Goal: Task Accomplishment & Management: Manage account settings

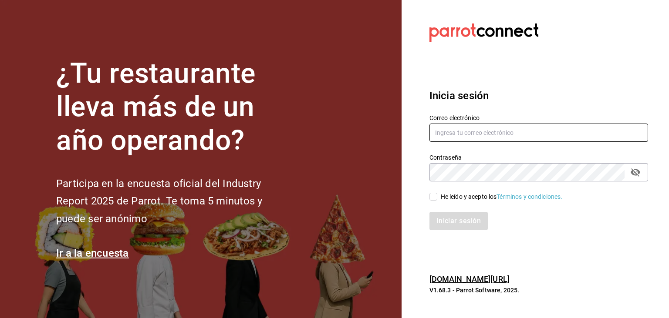
click at [482, 135] on input "text" at bounding box center [538, 133] width 219 height 18
click at [482, 135] on input "requisiciones@" at bounding box center [538, 133] width 219 height 18
type input "requisiciones@xoulart.com"
click at [432, 198] on input "He leído y acepto los Términos y condiciones." at bounding box center [433, 197] width 8 height 8
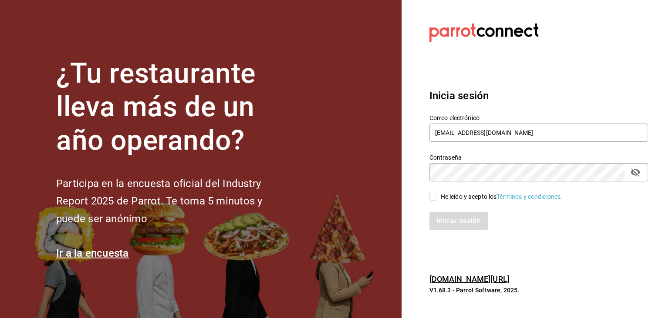
checkbox input "true"
click at [450, 218] on button "Iniciar sesión" at bounding box center [458, 221] width 59 height 18
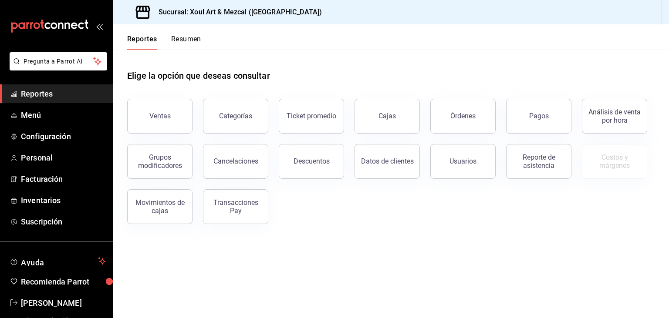
click at [196, 49] on button "Resumen" at bounding box center [186, 42] width 30 height 15
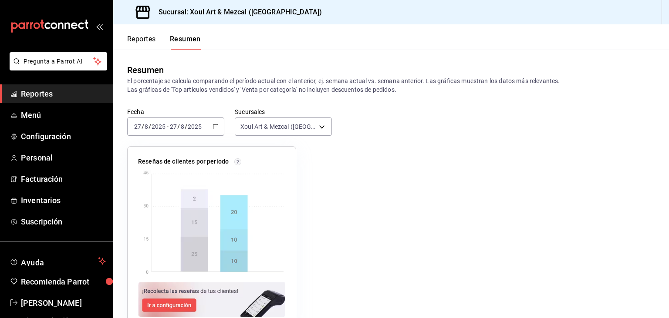
click at [49, 94] on span "Reportes" at bounding box center [63, 94] width 85 height 12
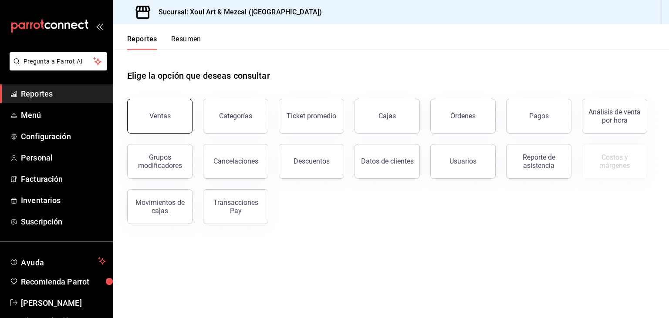
click at [169, 110] on button "Ventas" at bounding box center [159, 116] width 65 height 35
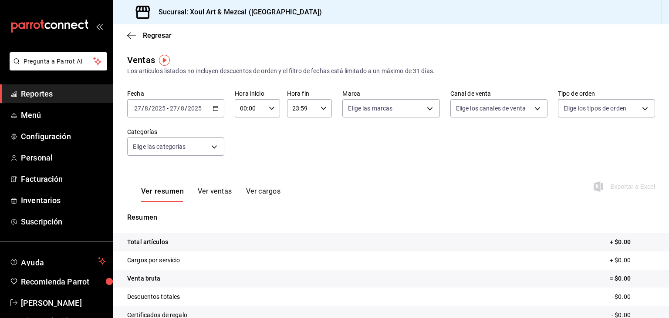
click at [210, 110] on div "[DATE] [DATE] - [DATE] [DATE]" at bounding box center [175, 108] width 97 height 18
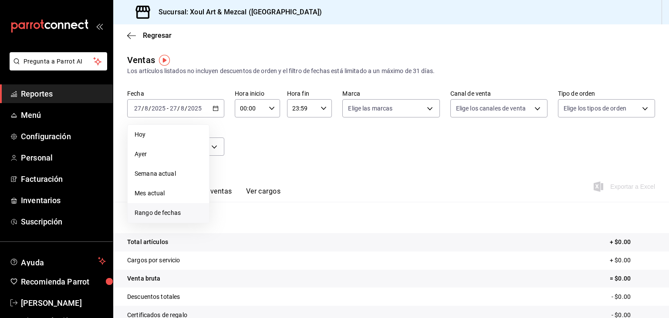
click at [171, 215] on span "Rango de fechas" at bounding box center [168, 213] width 67 height 9
click at [301, 140] on icon "button" at bounding box center [305, 140] width 10 height 10
click at [241, 166] on button "1" at bounding box center [242, 167] width 15 height 16
click at [240, 165] on button "1" at bounding box center [242, 167] width 15 height 16
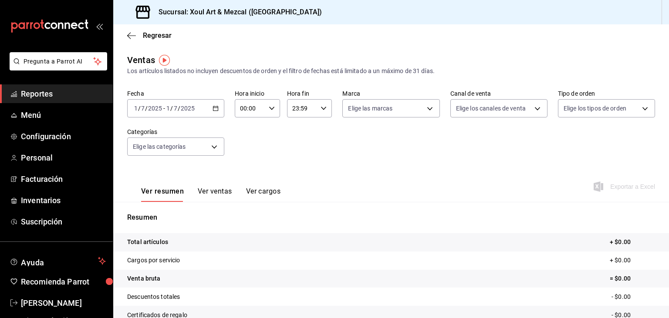
click at [221, 110] on div "[DATE] [DATE] - [DATE] [DATE]" at bounding box center [175, 108] width 97 height 18
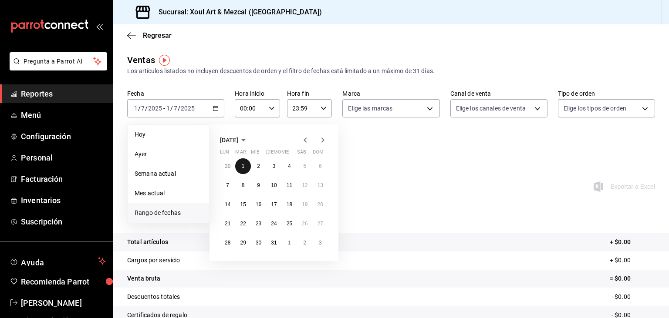
click at [244, 163] on button "1" at bounding box center [242, 167] width 15 height 16
click at [322, 142] on icon "button" at bounding box center [322, 140] width 3 height 5
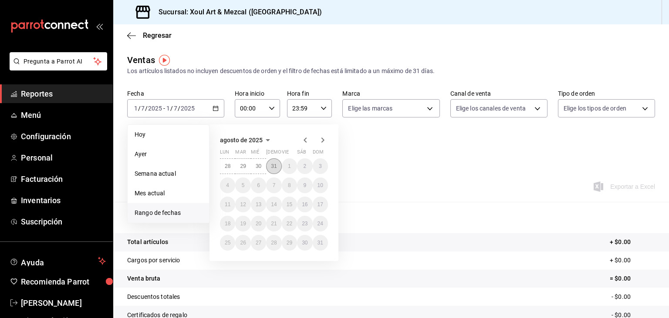
click at [276, 164] on abbr "31" at bounding box center [274, 166] width 6 height 6
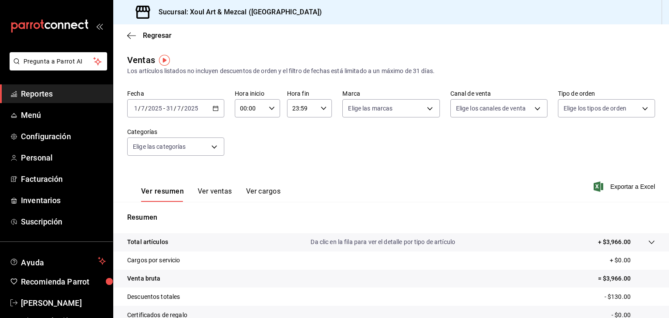
click at [262, 193] on button "Ver cargos" at bounding box center [263, 194] width 35 height 15
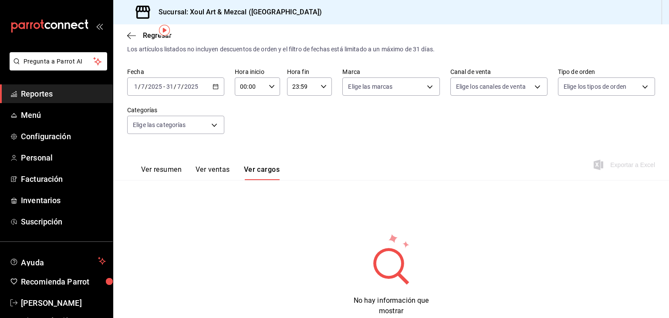
scroll to position [48, 0]
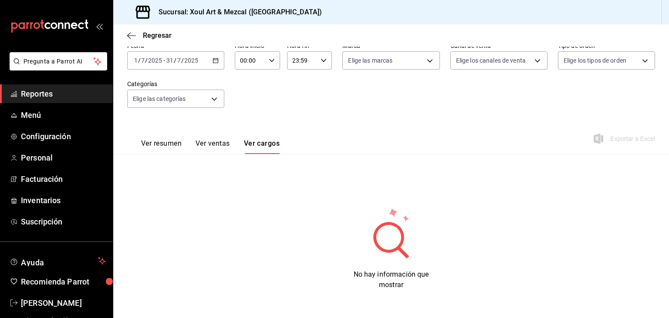
click at [399, 233] on circle at bounding box center [388, 237] width 25 height 25
click at [220, 149] on button "Ver ventas" at bounding box center [213, 146] width 34 height 15
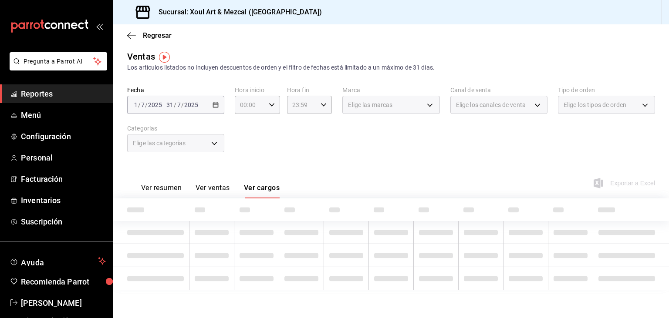
scroll to position [3, 0]
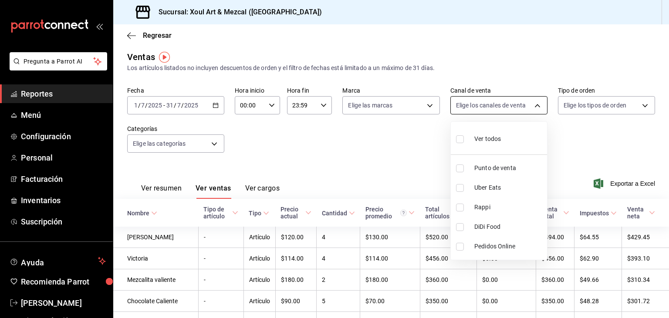
click at [486, 105] on body "Pregunta a Parrot AI Reportes Menú Configuración Personal Facturación Inventari…" at bounding box center [334, 159] width 669 height 318
click at [490, 133] on div "Ver todos" at bounding box center [478, 138] width 45 height 19
type input "PARROT,UBER_EATS,RAPPI,DIDI_FOOD,ONLINE"
checkbox input "true"
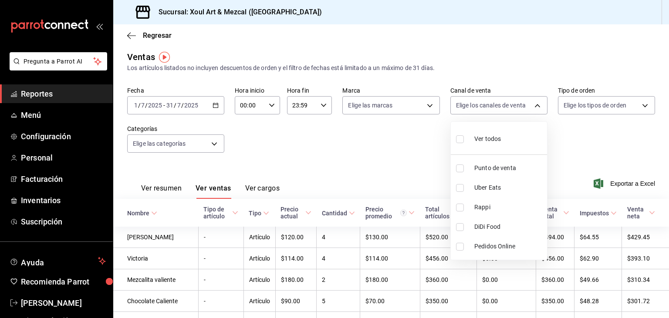
checkbox input "true"
click at [585, 111] on div at bounding box center [334, 159] width 669 height 318
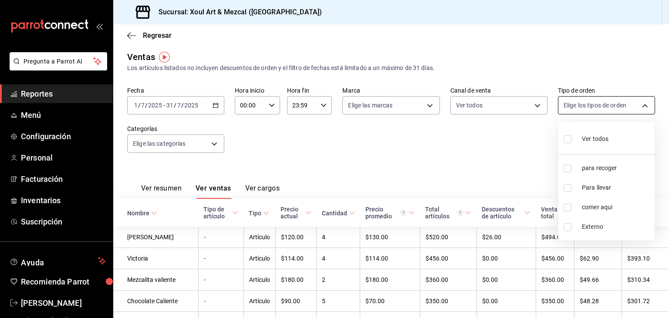
click at [588, 107] on body "Pregunta a Parrot AI Reportes Menú Configuración Personal Facturación Inventari…" at bounding box center [334, 159] width 669 height 318
click at [584, 136] on span "Ver todos" at bounding box center [595, 139] width 27 height 9
type input "b2390bb0-38f0-4f90-9d7b-53291f834af1,7b93057b-54c4-470d-af2d-ed8b740bc6bd,a56b9…"
checkbox input "true"
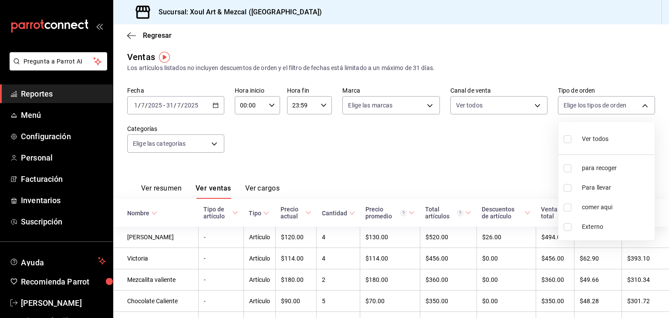
checkbox input "true"
click at [503, 158] on div at bounding box center [334, 159] width 669 height 318
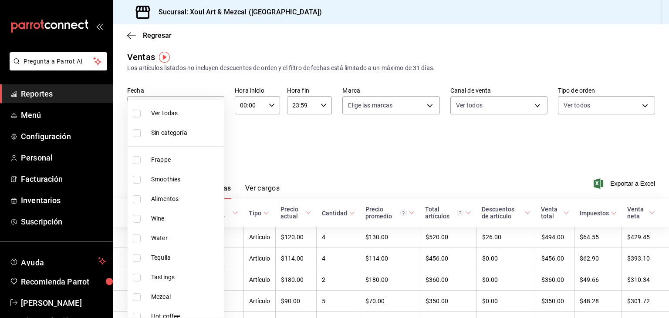
click at [211, 148] on body "Pregunta a Parrot AI Reportes Menú Configuración Personal Facturación Inventari…" at bounding box center [334, 159] width 669 height 318
click at [182, 119] on li "Ver todas" at bounding box center [176, 114] width 96 height 20
type input "7c26e963-ac30-47fe-a5a1-acbee03e4cf7,ad92b58b-1c71-47d2-9508-1334f74f45bb,160ed…"
checkbox input "true"
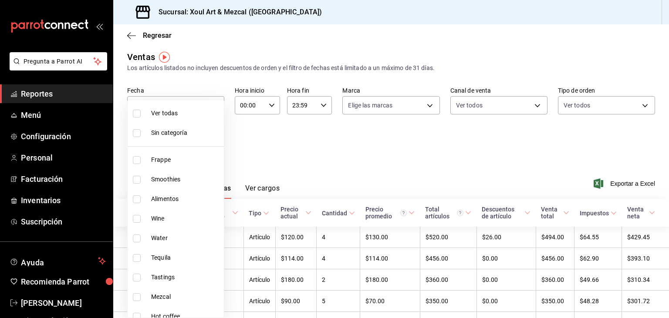
checkbox input "true"
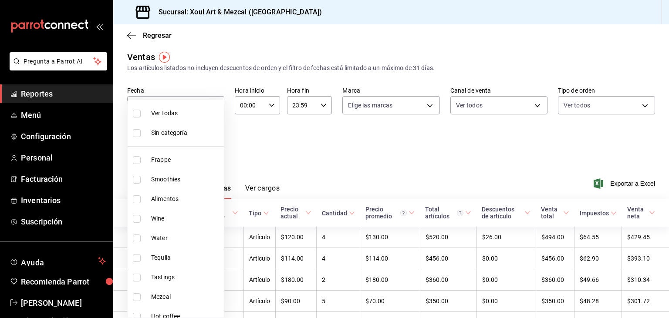
checkbox input "true"
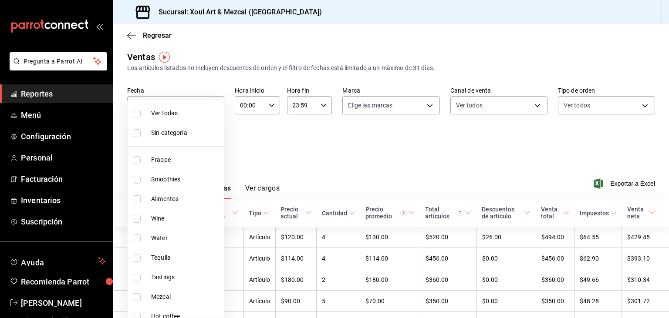
checkbox input "true"
click at [553, 130] on div at bounding box center [334, 159] width 669 height 318
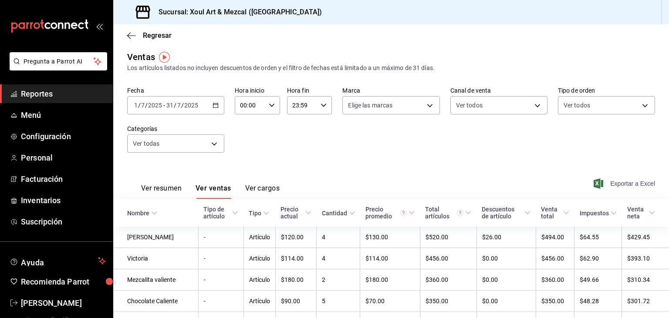
click at [631, 182] on span "Exportar a Excel" at bounding box center [625, 184] width 60 height 10
click at [327, 172] on div "Ver resumen Ver ventas Ver cargos Exportar a Excel" at bounding box center [391, 181] width 556 height 36
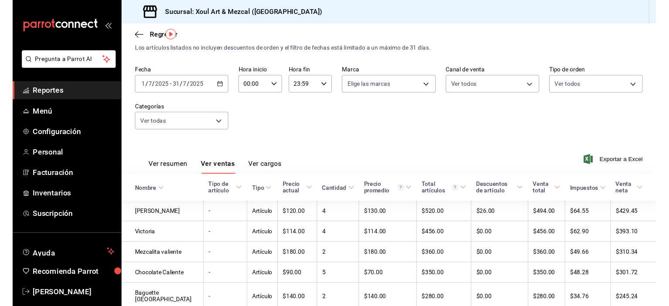
scroll to position [25, 0]
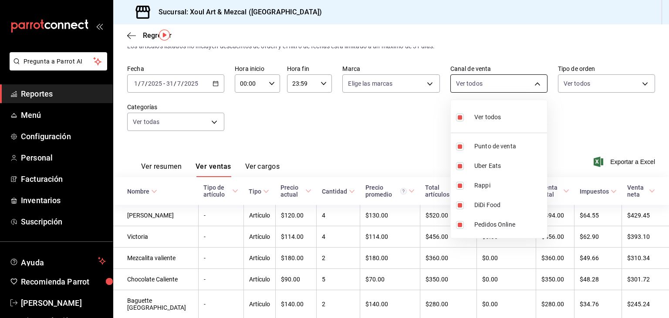
click at [476, 83] on body "Pregunta a Parrot AI Reportes Menú Configuración Personal Facturación Inventari…" at bounding box center [334, 159] width 669 height 318
click at [386, 145] on div at bounding box center [334, 159] width 669 height 318
click at [351, 133] on div at bounding box center [334, 159] width 669 height 318
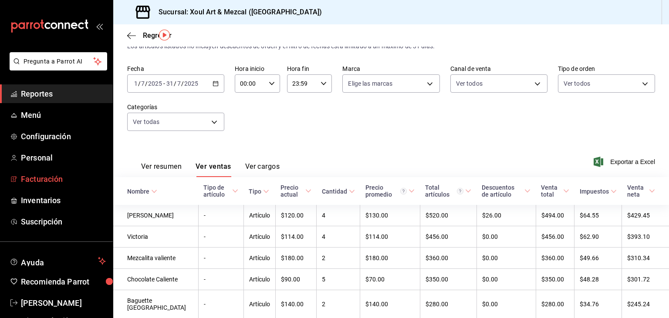
click at [52, 173] on link "Facturación" at bounding box center [56, 179] width 113 height 19
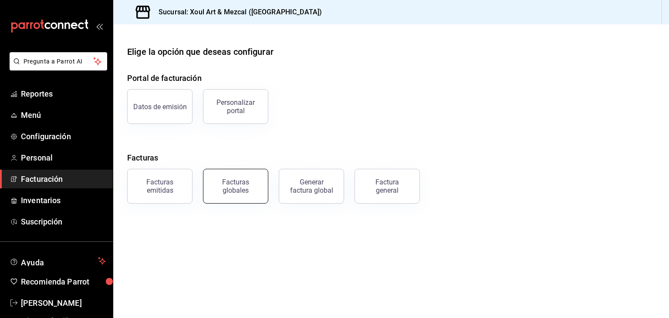
click at [229, 188] on div "Facturas globales" at bounding box center [236, 186] width 54 height 17
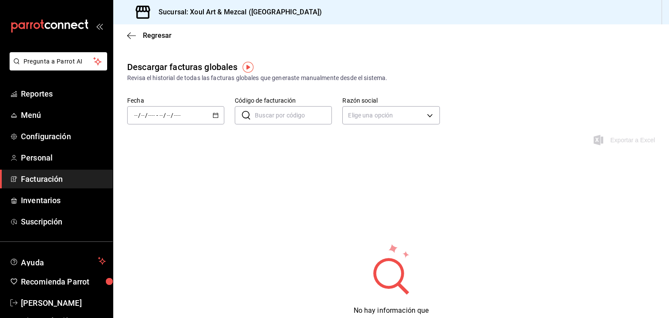
click at [217, 121] on div "/ / - / /" at bounding box center [175, 115] width 97 height 18
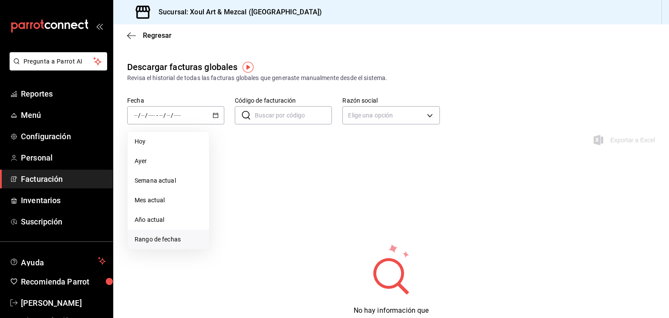
click at [158, 238] on span "Rango de fechas" at bounding box center [168, 239] width 67 height 9
click at [304, 147] on icon "button" at bounding box center [305, 147] width 3 height 5
click at [249, 172] on button "1" at bounding box center [242, 173] width 15 height 16
click at [320, 151] on icon "button" at bounding box center [322, 147] width 10 height 10
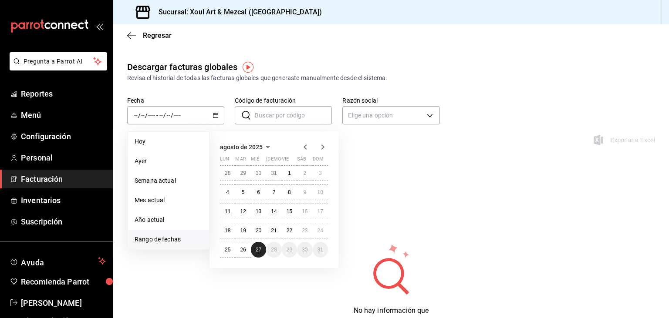
click at [261, 248] on abbr "27" at bounding box center [259, 250] width 6 height 6
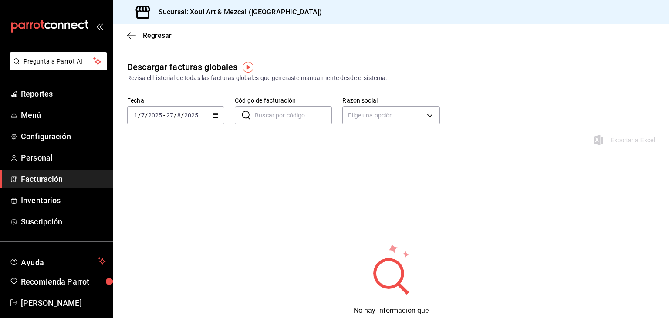
click at [307, 120] on input "Código de facturación" at bounding box center [293, 115] width 77 height 17
click at [191, 174] on div "Descargar facturas globales Revisa el historial de todas las facturas globales …" at bounding box center [391, 211] width 556 height 301
click at [51, 94] on span "Reportes" at bounding box center [63, 94] width 85 height 12
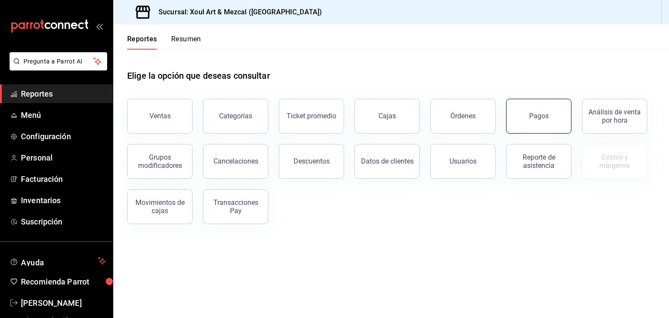
click at [529, 110] on button "Pagos" at bounding box center [538, 116] width 65 height 35
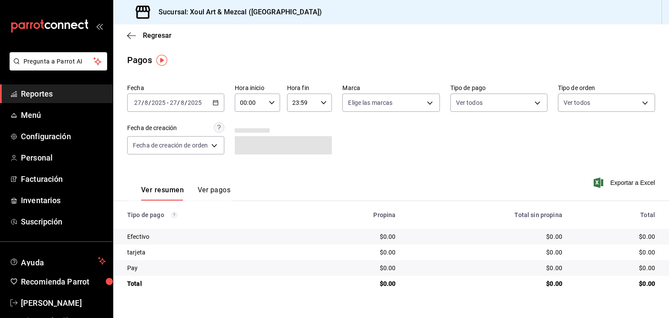
click at [217, 98] on div "[DATE] [DATE] - [DATE] [DATE]" at bounding box center [175, 103] width 97 height 18
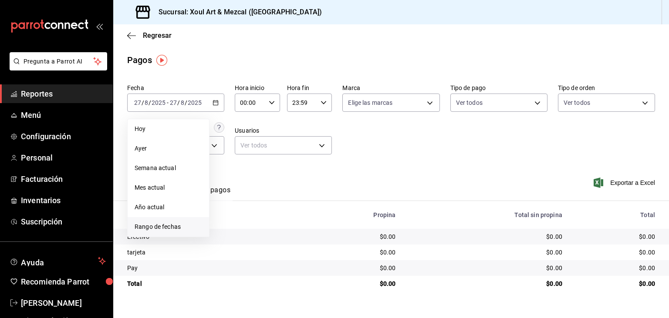
click at [176, 223] on span "Rango de fechas" at bounding box center [168, 227] width 67 height 9
click at [303, 132] on icon "button" at bounding box center [305, 134] width 10 height 10
click at [240, 165] on button "1" at bounding box center [242, 161] width 15 height 16
click at [321, 133] on icon "button" at bounding box center [322, 134] width 3 height 5
click at [255, 233] on button "27" at bounding box center [258, 237] width 15 height 16
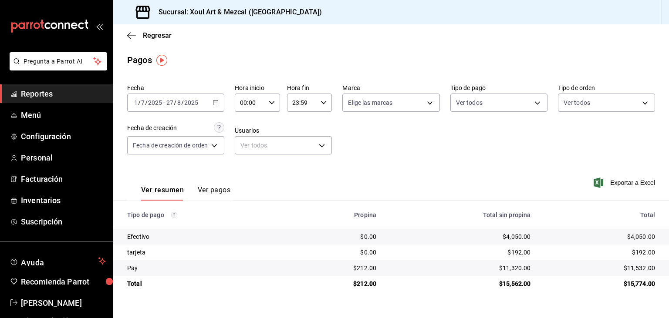
click at [374, 154] on div "Fecha [DATE] [DATE] - [DATE] [DATE] Hora inicio 00:00 Hora inicio Hora fin 23:5…" at bounding box center [391, 123] width 528 height 84
